Goal: Task Accomplishment & Management: Manage account settings

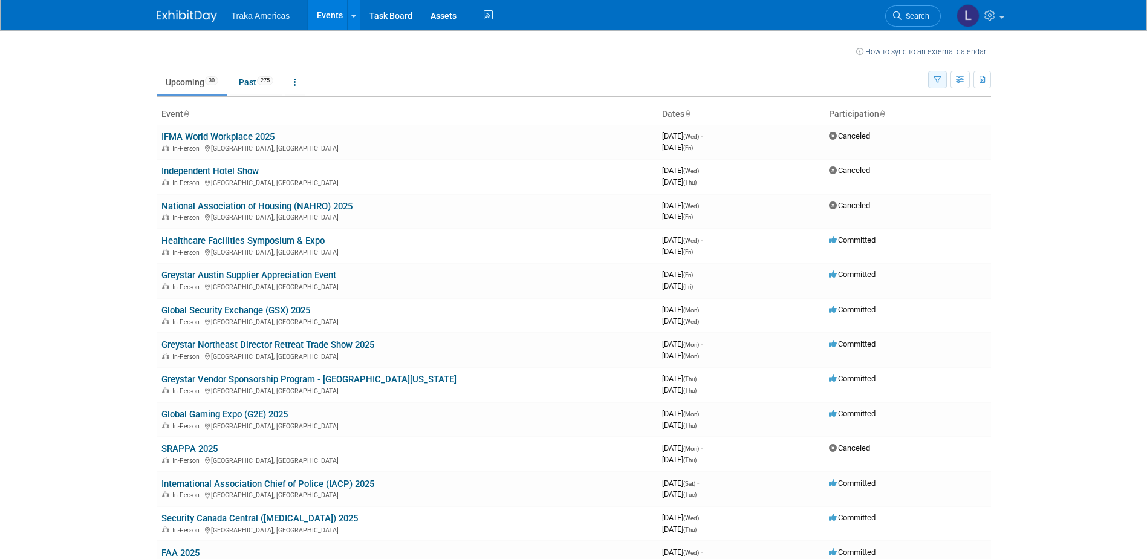
click at [940, 80] on icon "button" at bounding box center [938, 80] width 8 height 8
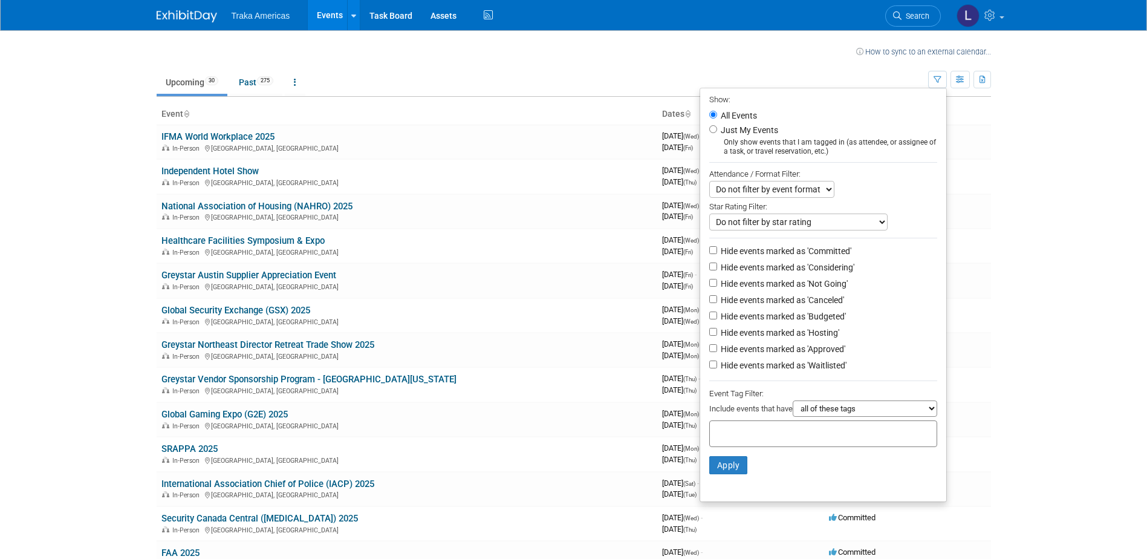
click at [741, 131] on label "Just My Events" at bounding box center [748, 130] width 60 height 12
click at [717, 131] on input "Just My Events" at bounding box center [713, 129] width 8 height 8
radio input "true"
click at [721, 474] on button "Apply" at bounding box center [728, 465] width 39 height 18
